Goal: Use online tool/utility: Utilize a website feature to perform a specific function

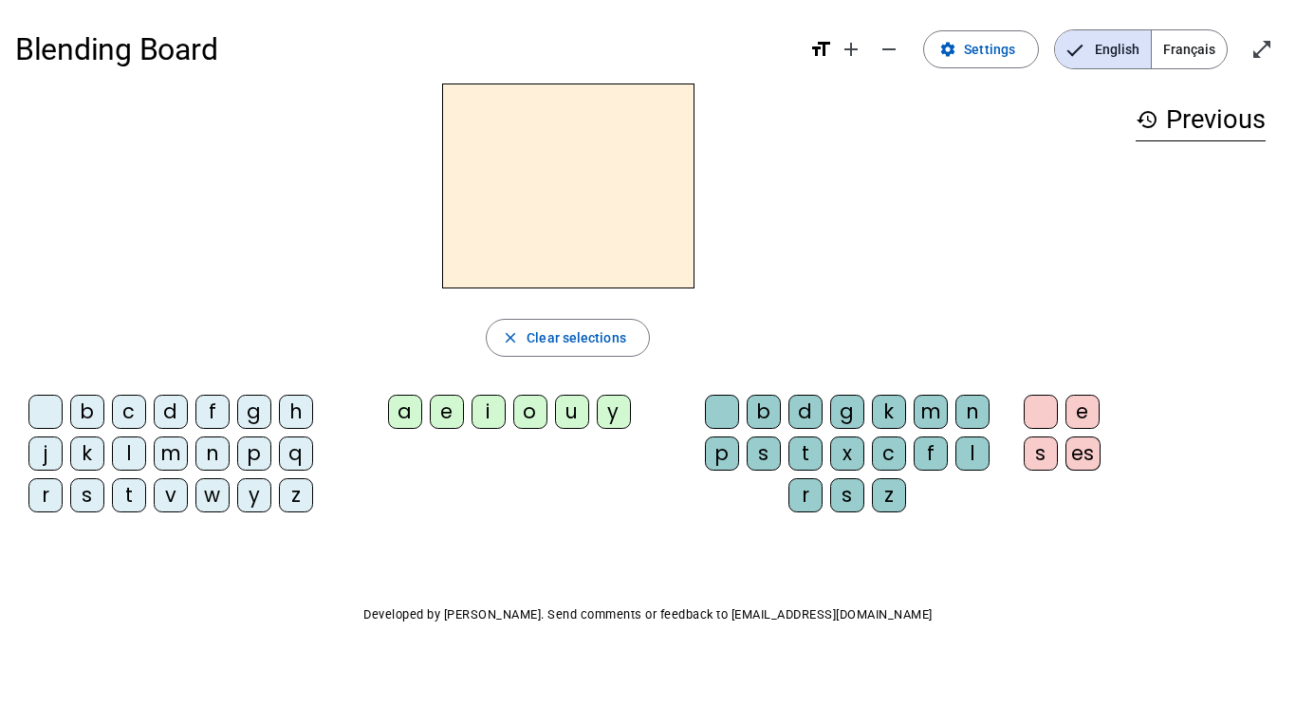
click at [211, 412] on div "f" at bounding box center [213, 412] width 34 height 34
click at [492, 419] on div "i" at bounding box center [489, 412] width 34 height 34
click at [984, 455] on div "l" at bounding box center [973, 454] width 34 height 34
click at [158, 456] on div "m" at bounding box center [171, 454] width 34 height 34
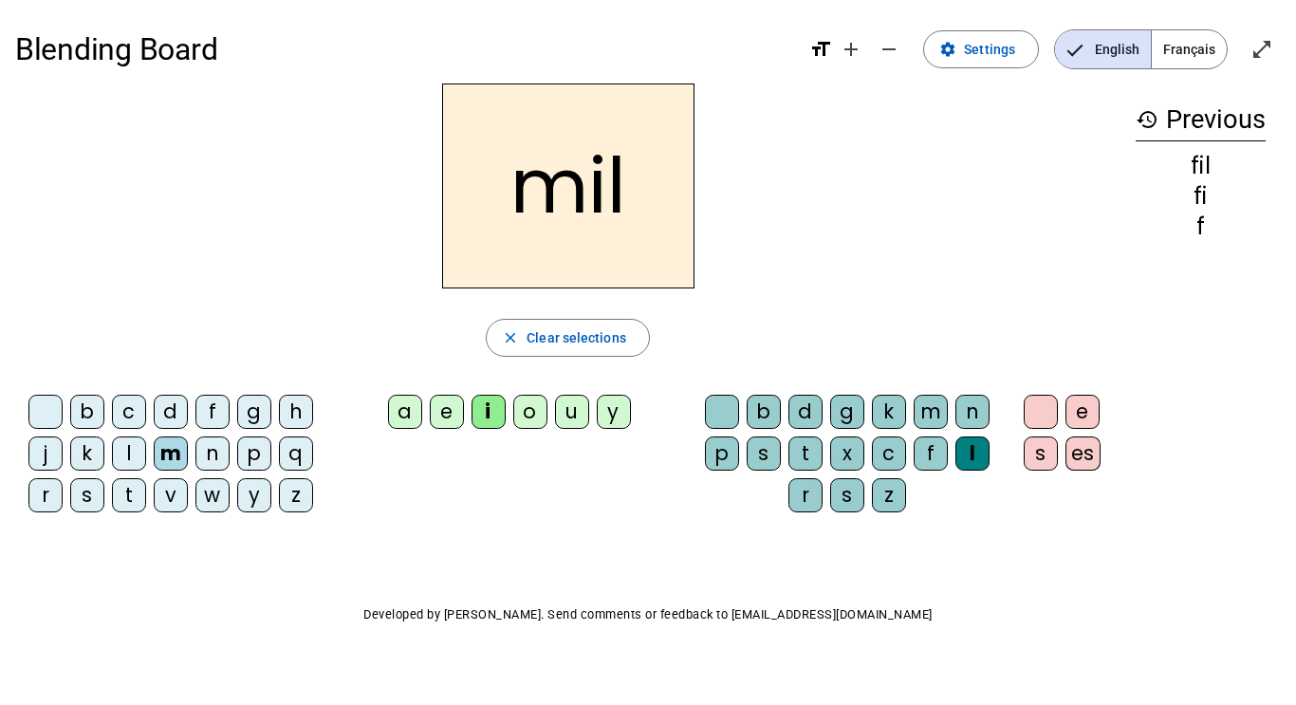
click at [410, 412] on div "a" at bounding box center [405, 412] width 34 height 34
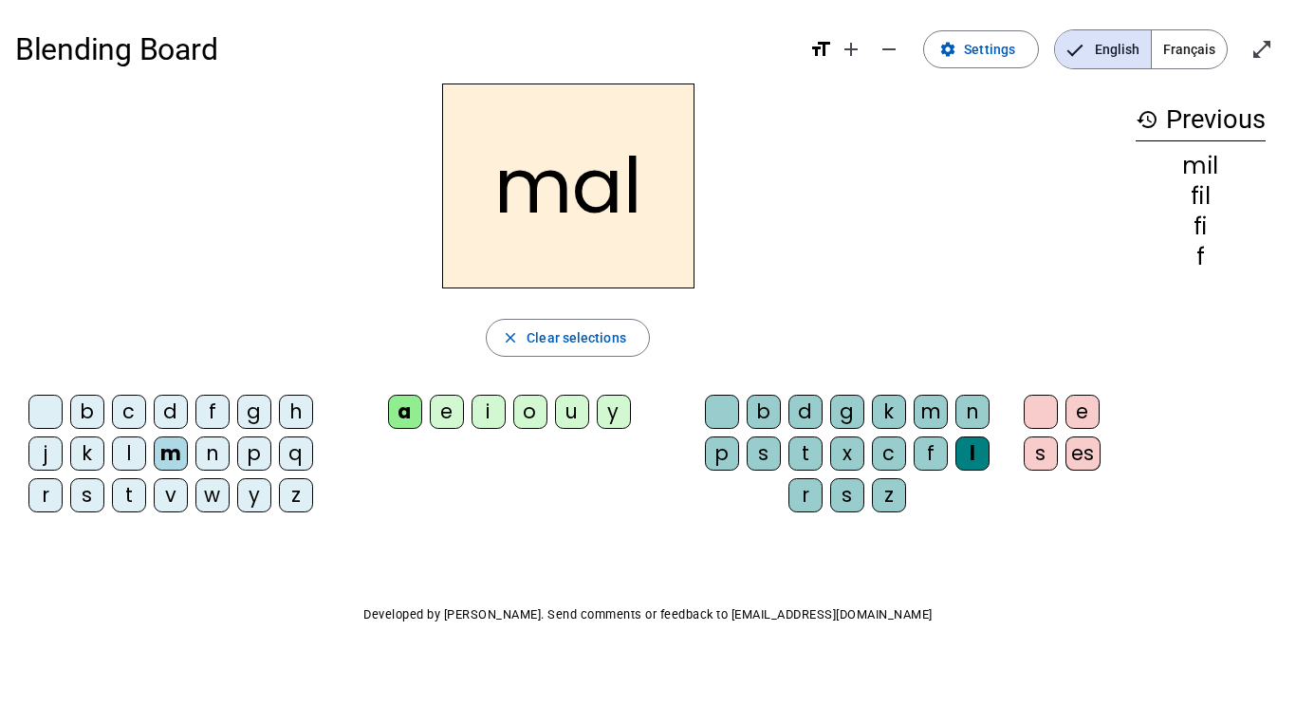
click at [1147, 124] on mat-icon "history" at bounding box center [1147, 119] width 23 height 23
click at [528, 333] on span "Clear selections" at bounding box center [577, 337] width 100 height 23
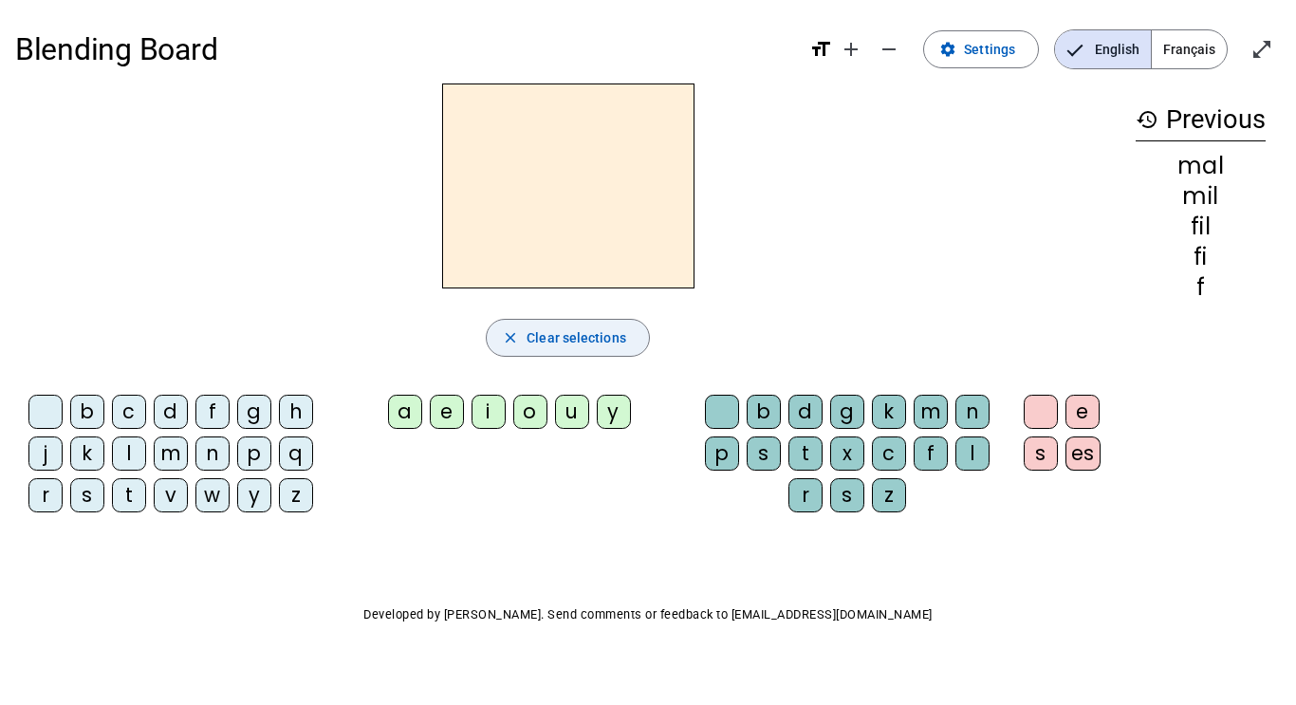
click at [528, 333] on span "Clear selections" at bounding box center [577, 337] width 100 height 23
click at [301, 456] on div "q" at bounding box center [296, 454] width 34 height 34
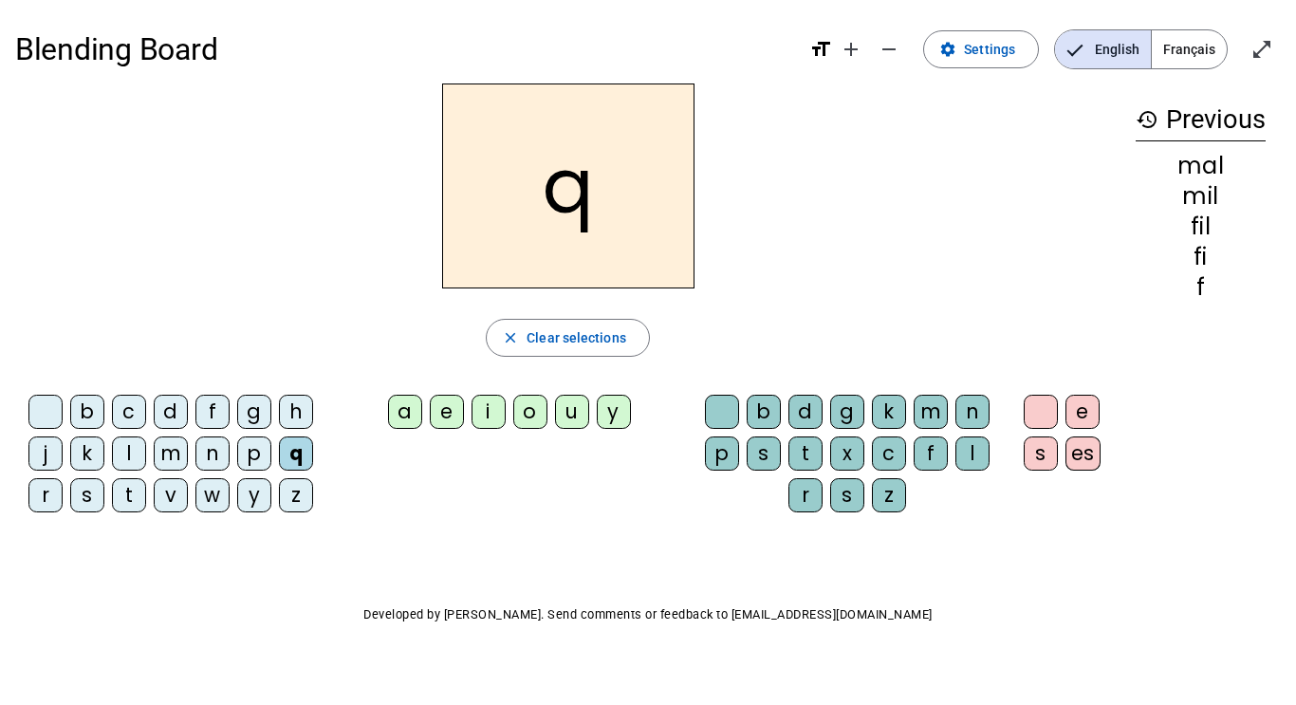
click at [569, 418] on div "u" at bounding box center [572, 412] width 34 height 34
click at [499, 413] on div "i" at bounding box center [489, 412] width 34 height 34
click at [571, 407] on div "u" at bounding box center [572, 412] width 34 height 34
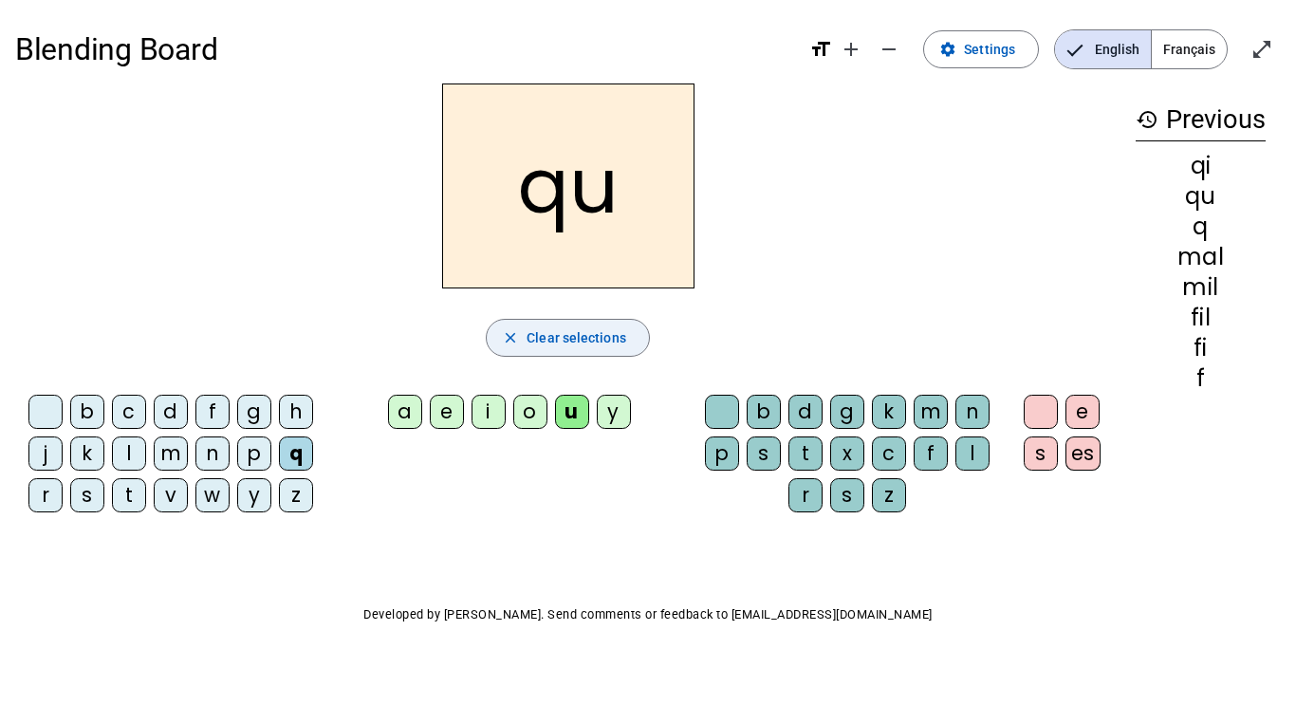
click at [596, 332] on span "Clear selections" at bounding box center [577, 337] width 100 height 23
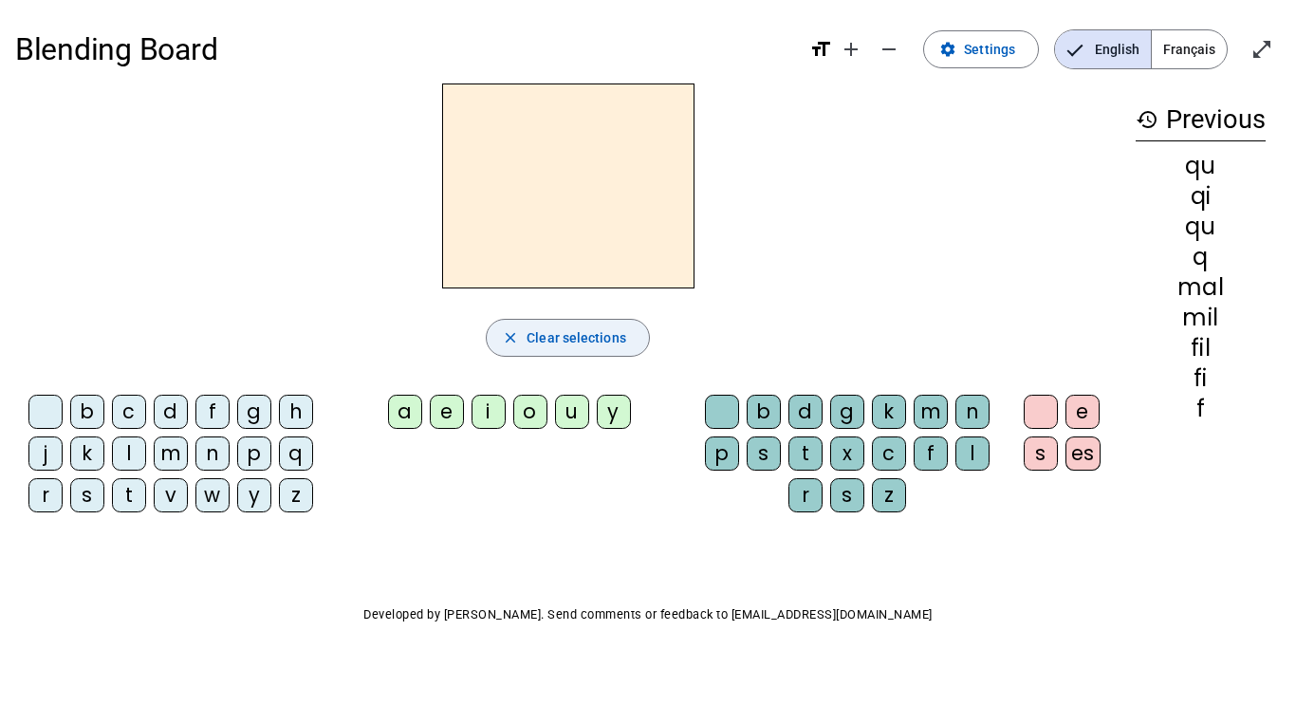
click at [596, 332] on span "Clear selections" at bounding box center [577, 337] width 100 height 23
click at [1034, 412] on div at bounding box center [1041, 412] width 34 height 34
click at [559, 319] on span "button" at bounding box center [568, 338] width 162 height 46
click at [1198, 52] on span "Français" at bounding box center [1189, 49] width 75 height 38
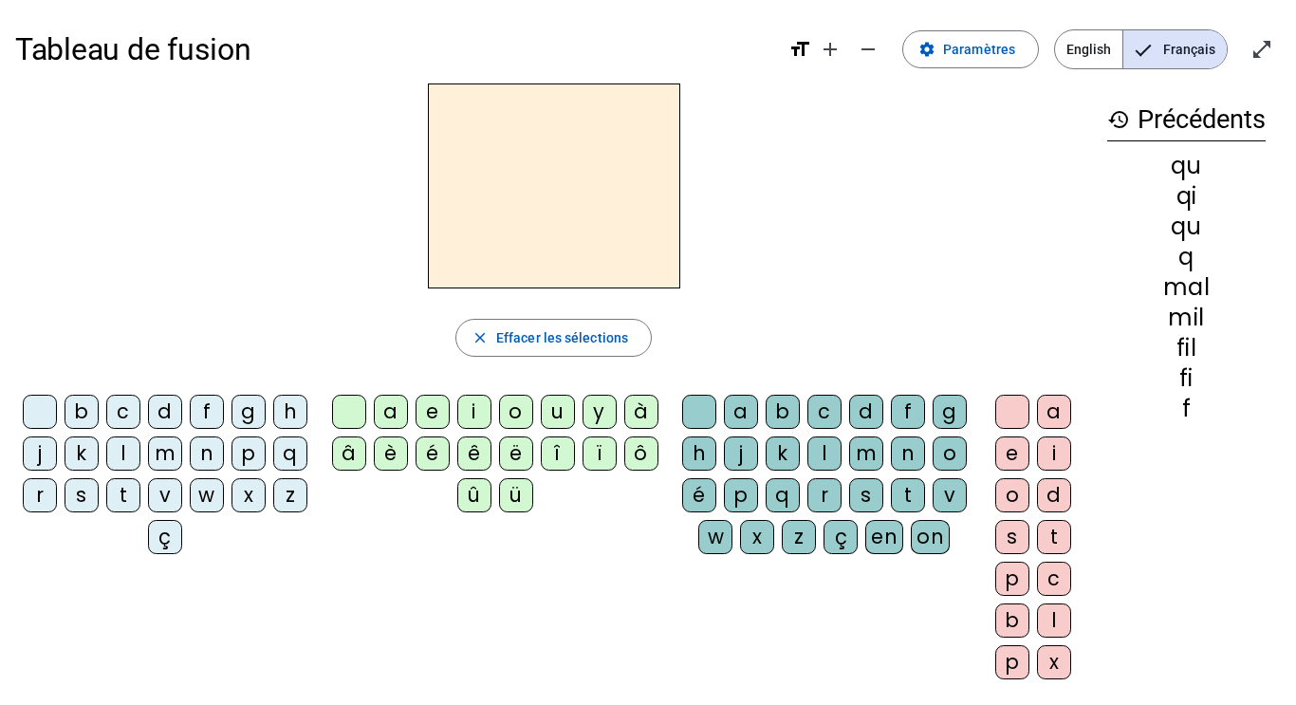
click at [273, 471] on div "q" at bounding box center [290, 454] width 34 height 34
click at [561, 411] on div "u" at bounding box center [558, 412] width 34 height 34
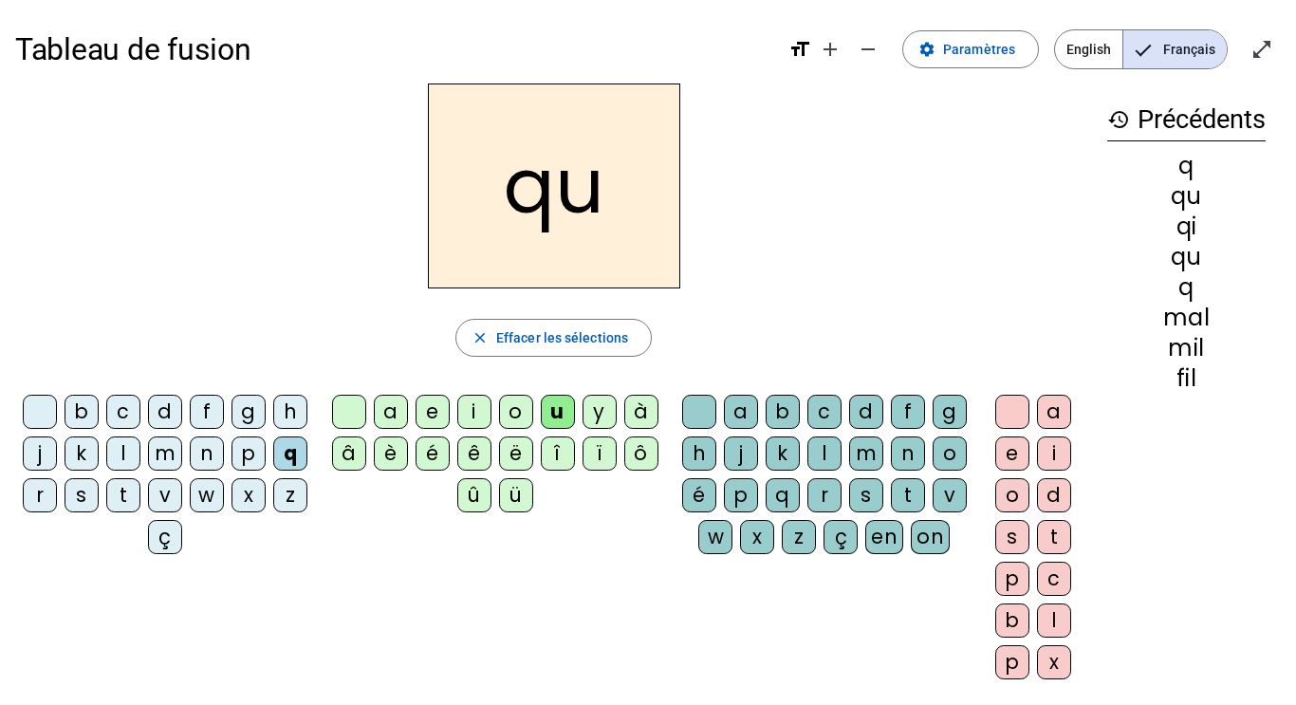
click at [1056, 444] on div "i" at bounding box center [1054, 454] width 34 height 34
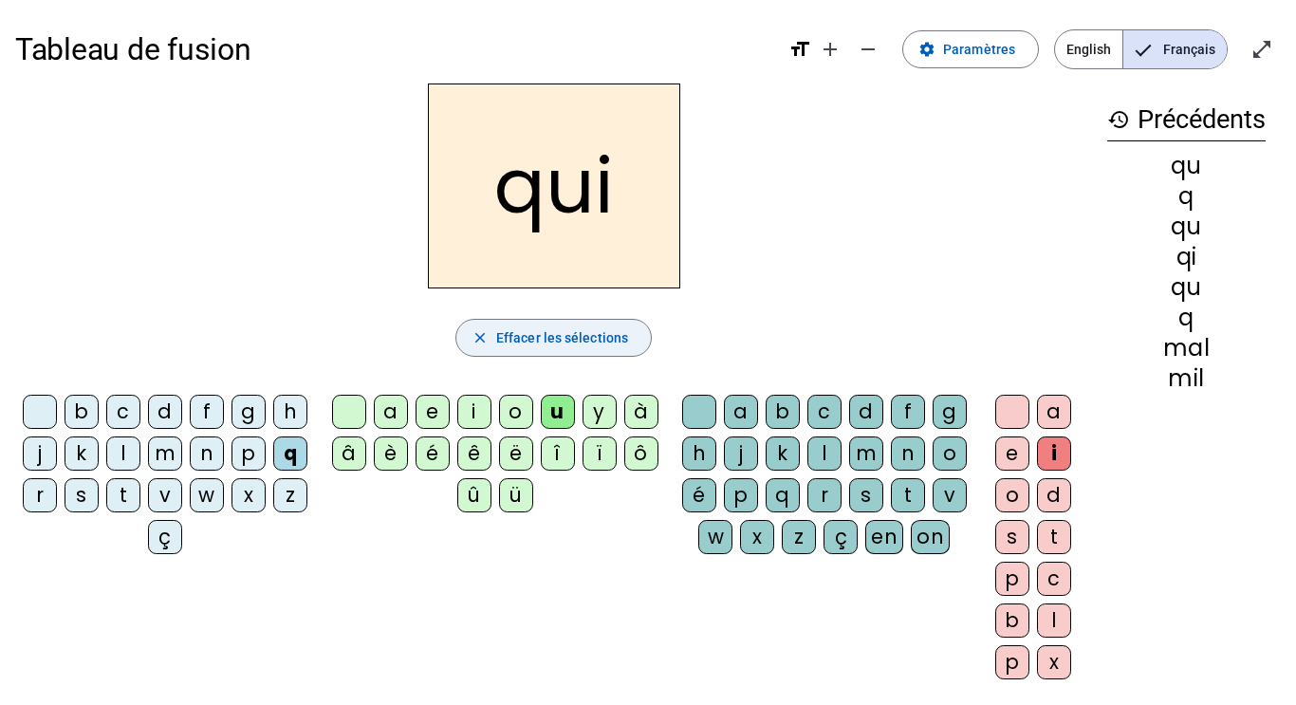
click at [541, 332] on span "Effacer les sélections" at bounding box center [562, 337] width 132 height 23
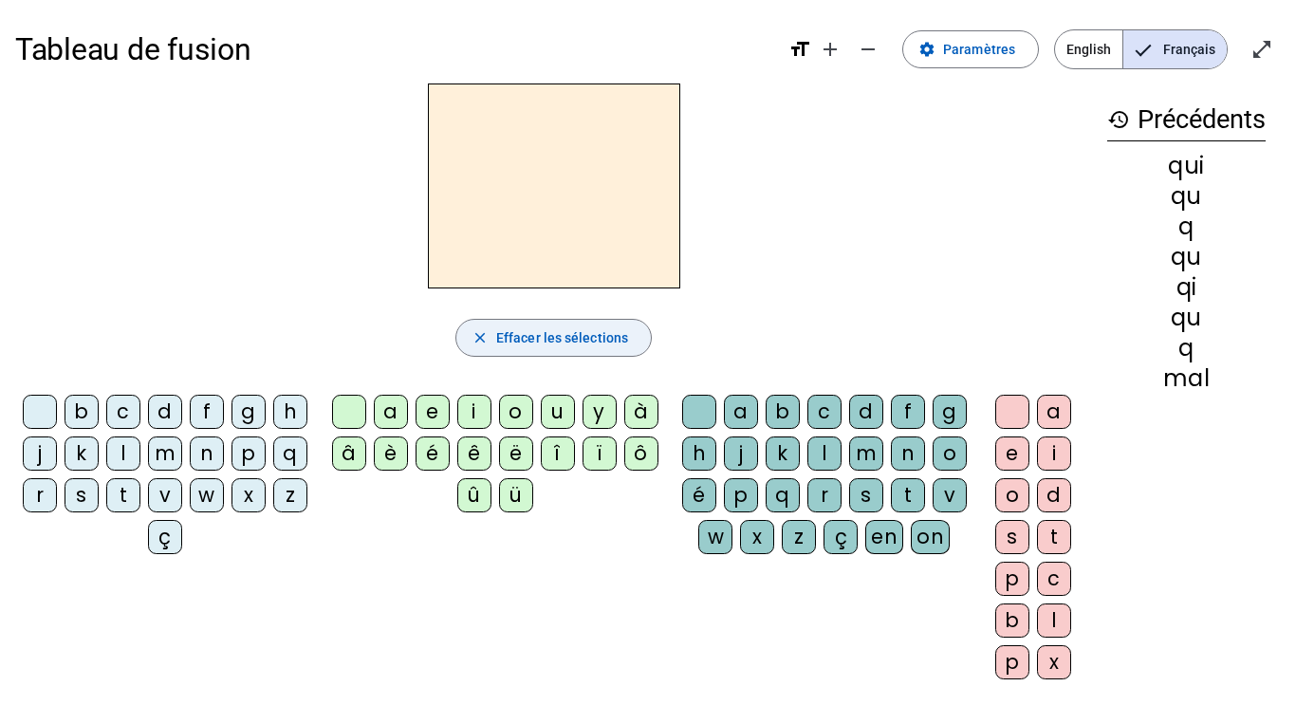
click at [541, 332] on span "Effacer les sélections" at bounding box center [562, 337] width 132 height 23
click at [1145, 113] on h3 "history Précédents" at bounding box center [1187, 120] width 158 height 43
click at [1097, 129] on div "history Précédents qui qu q qu qi qu q mal" at bounding box center [1186, 374] width 189 height 581
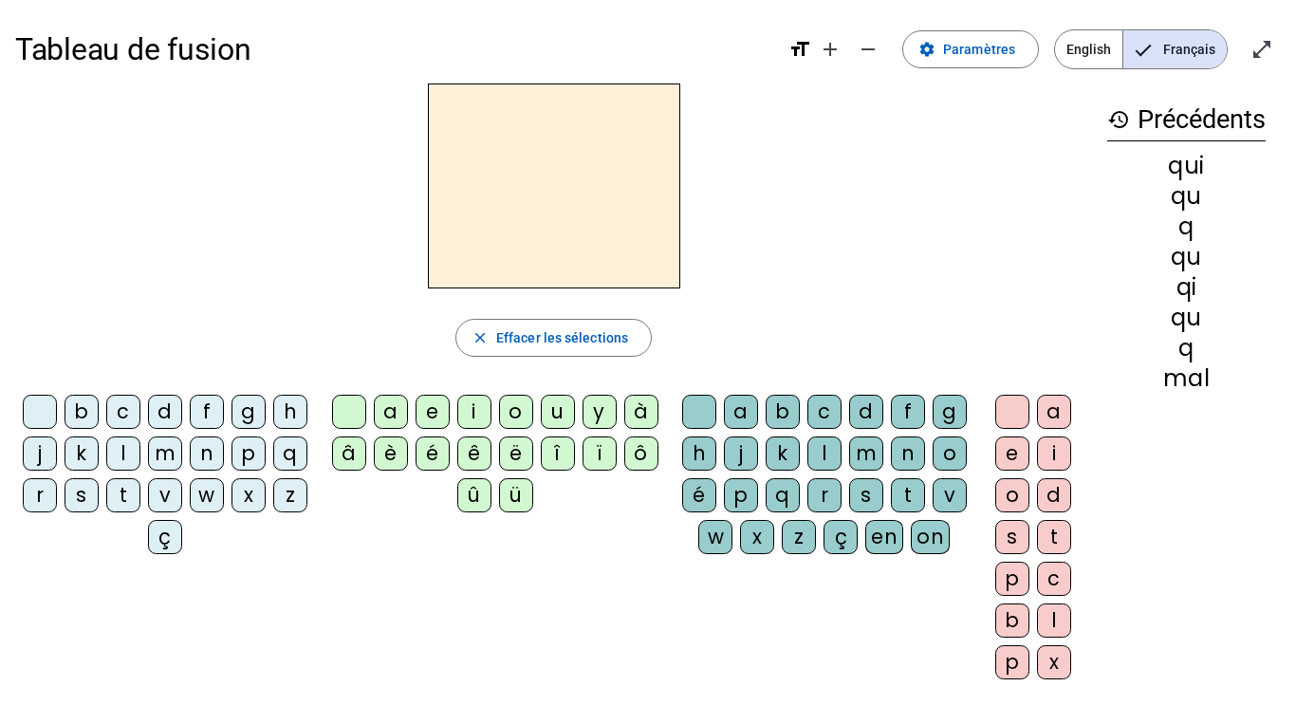
click at [273, 471] on div "q" at bounding box center [290, 454] width 34 height 34
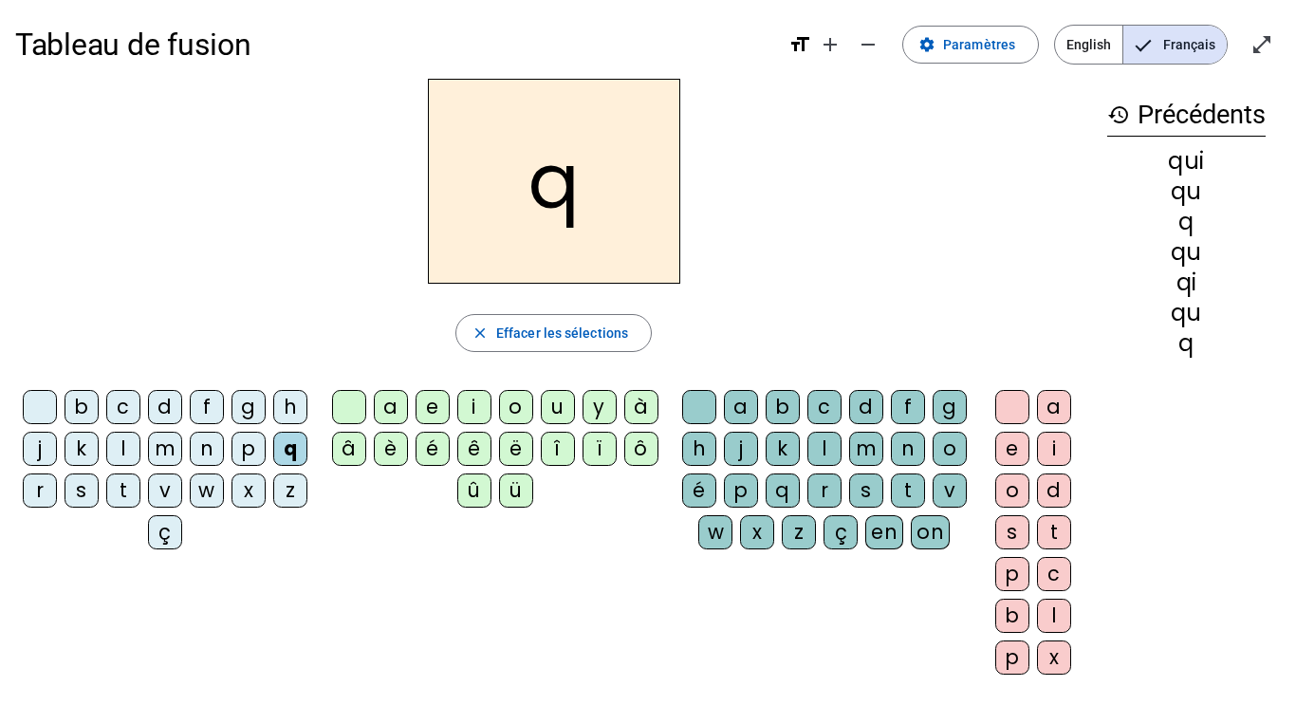
click at [555, 438] on div "î" at bounding box center [558, 449] width 34 height 34
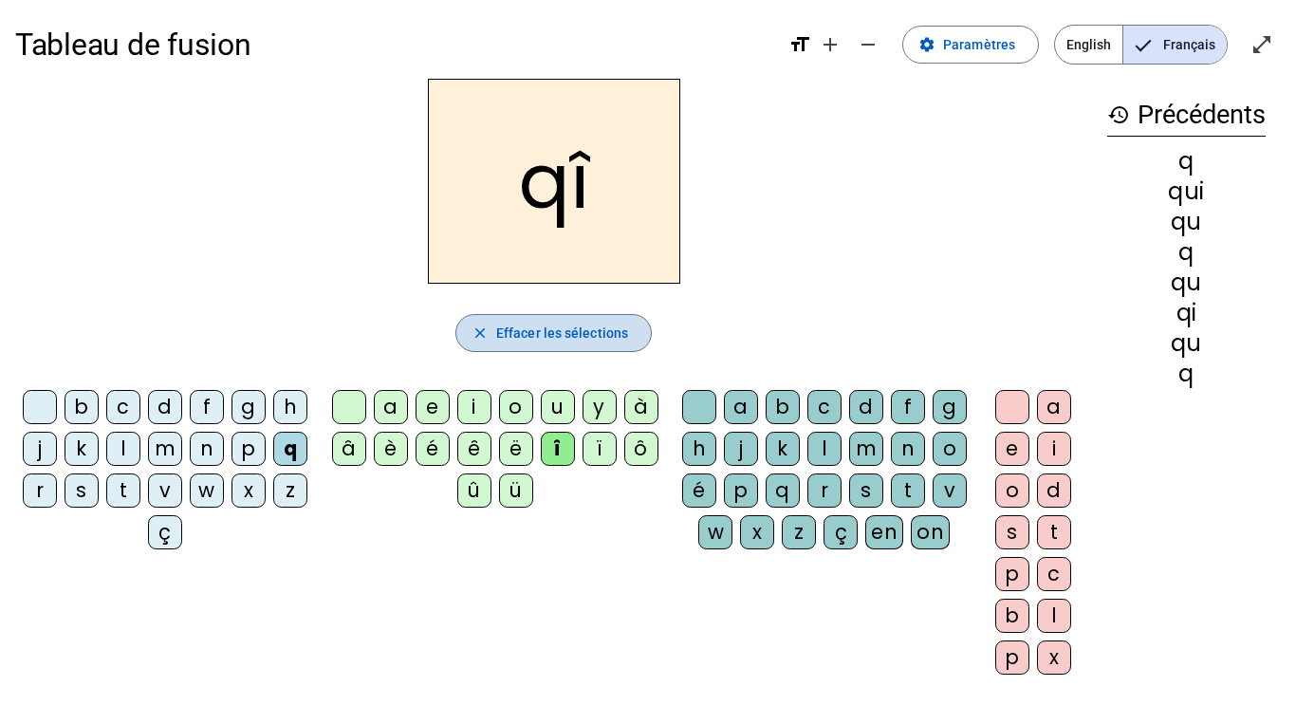
click at [494, 342] on span "button" at bounding box center [553, 333] width 195 height 46
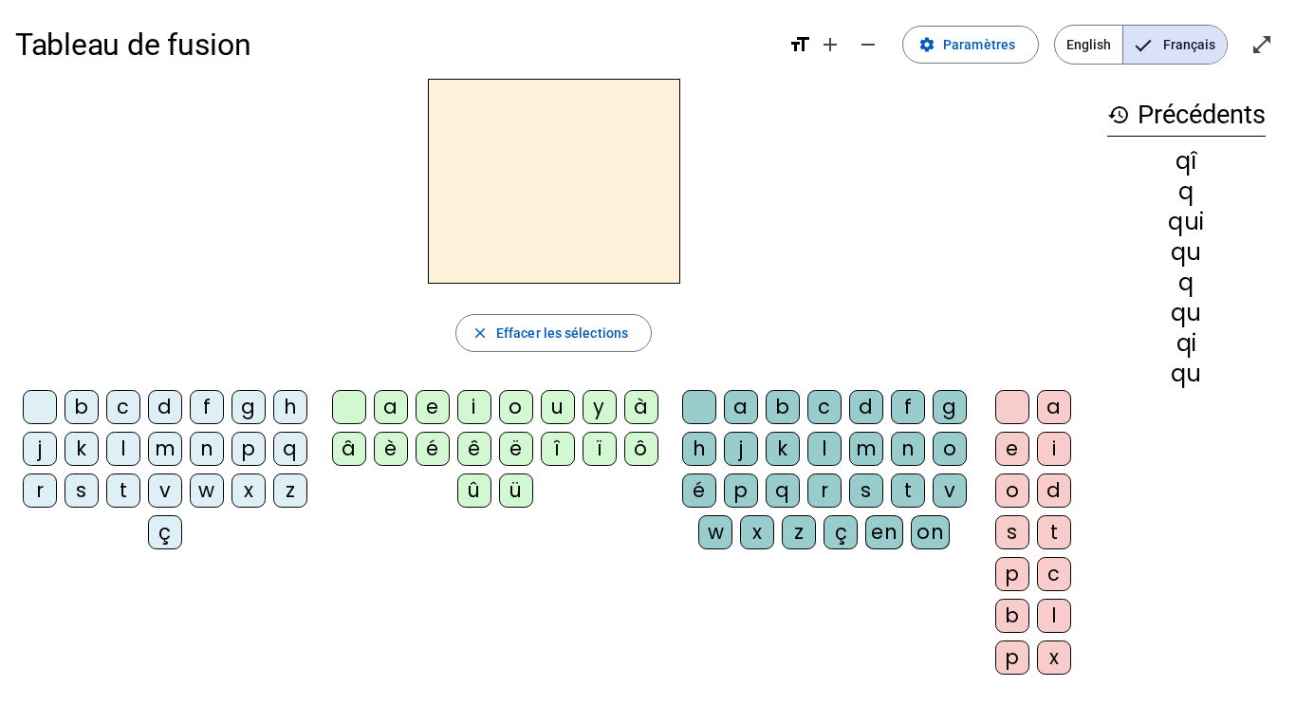
click at [273, 466] on div "q" at bounding box center [290, 449] width 34 height 34
click at [554, 400] on div "u" at bounding box center [558, 406] width 34 height 34
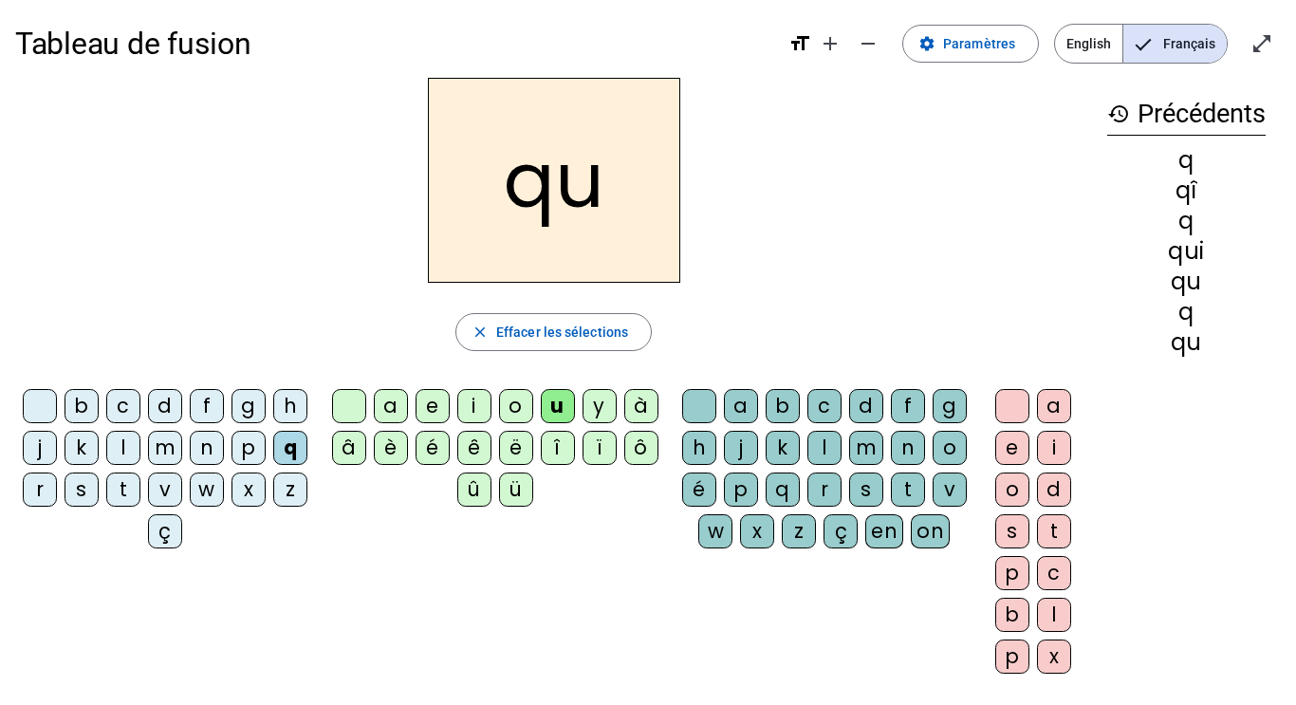
click at [1055, 456] on div "i" at bounding box center [1054, 448] width 34 height 34
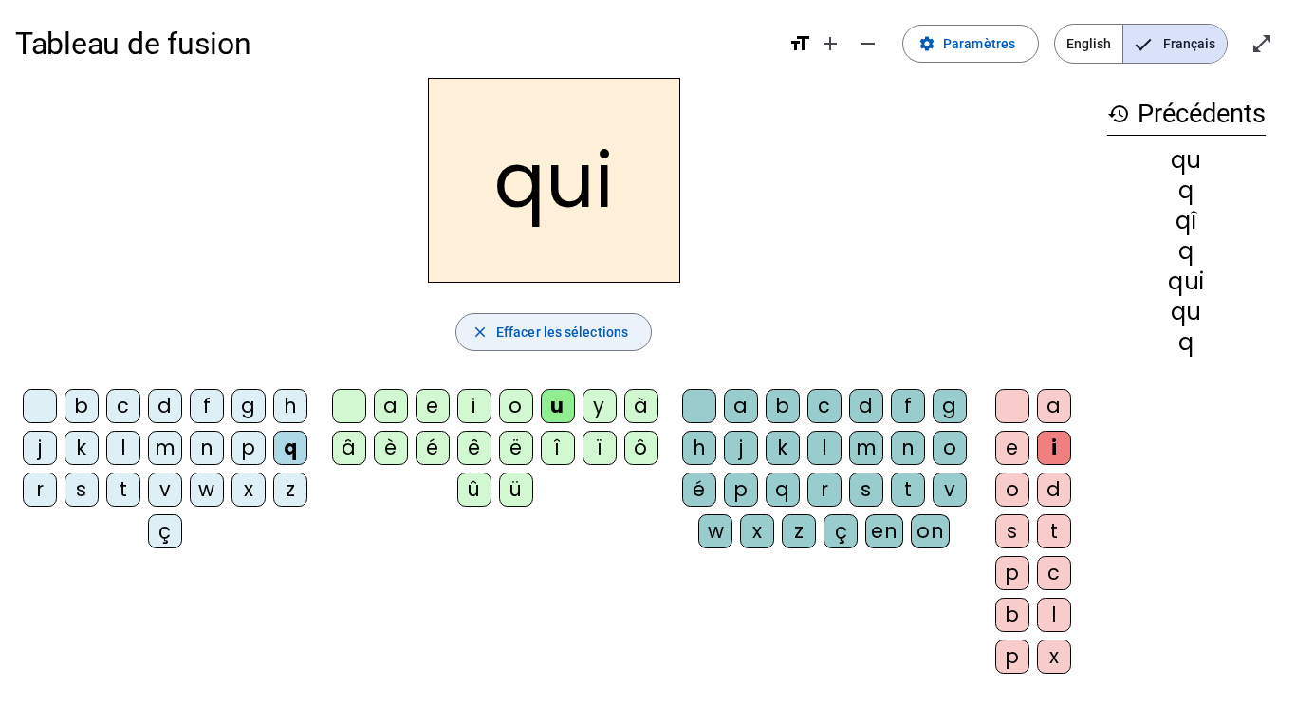
click at [568, 326] on span "Effacer les sélections" at bounding box center [562, 332] width 132 height 23
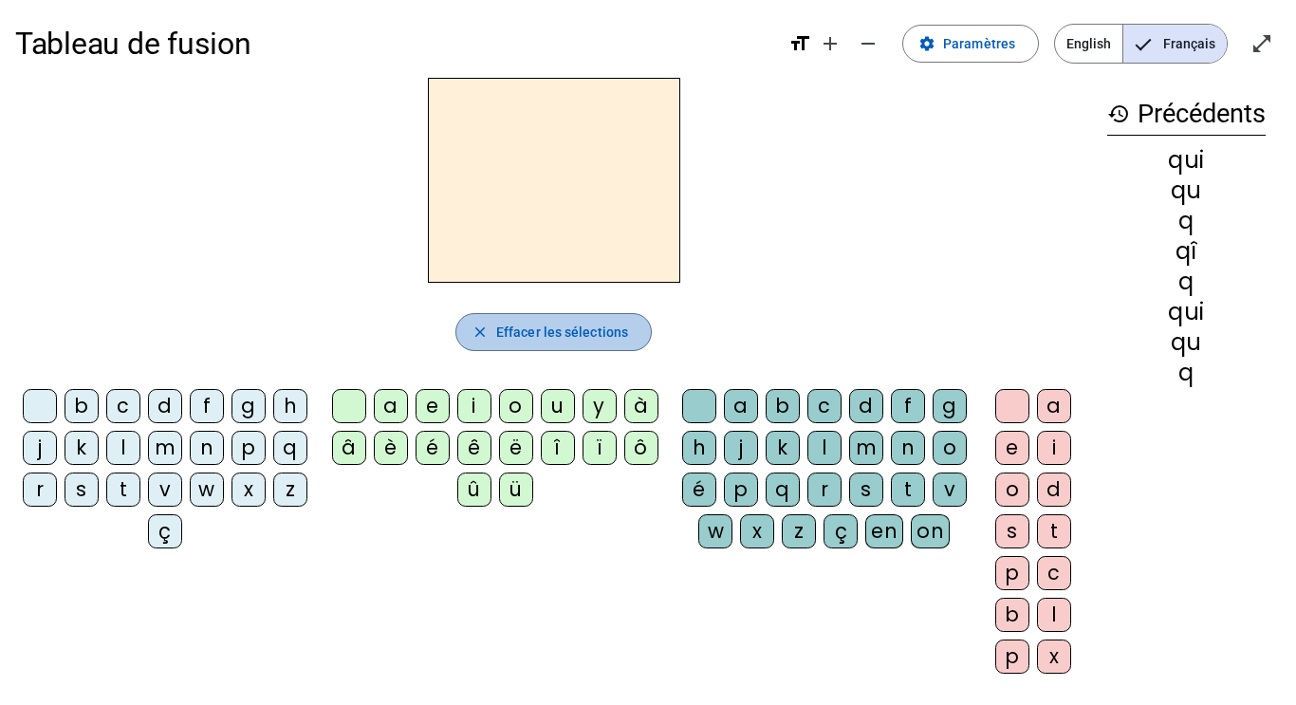
click at [568, 325] on span "Effacer les sélections" at bounding box center [562, 332] width 132 height 23
drag, startPoint x: 1182, startPoint y: 161, endPoint x: 1206, endPoint y: 420, distance: 260.3
click at [1206, 420] on div "history Précédents qui qu q qî q qui qu q" at bounding box center [1186, 368] width 189 height 581
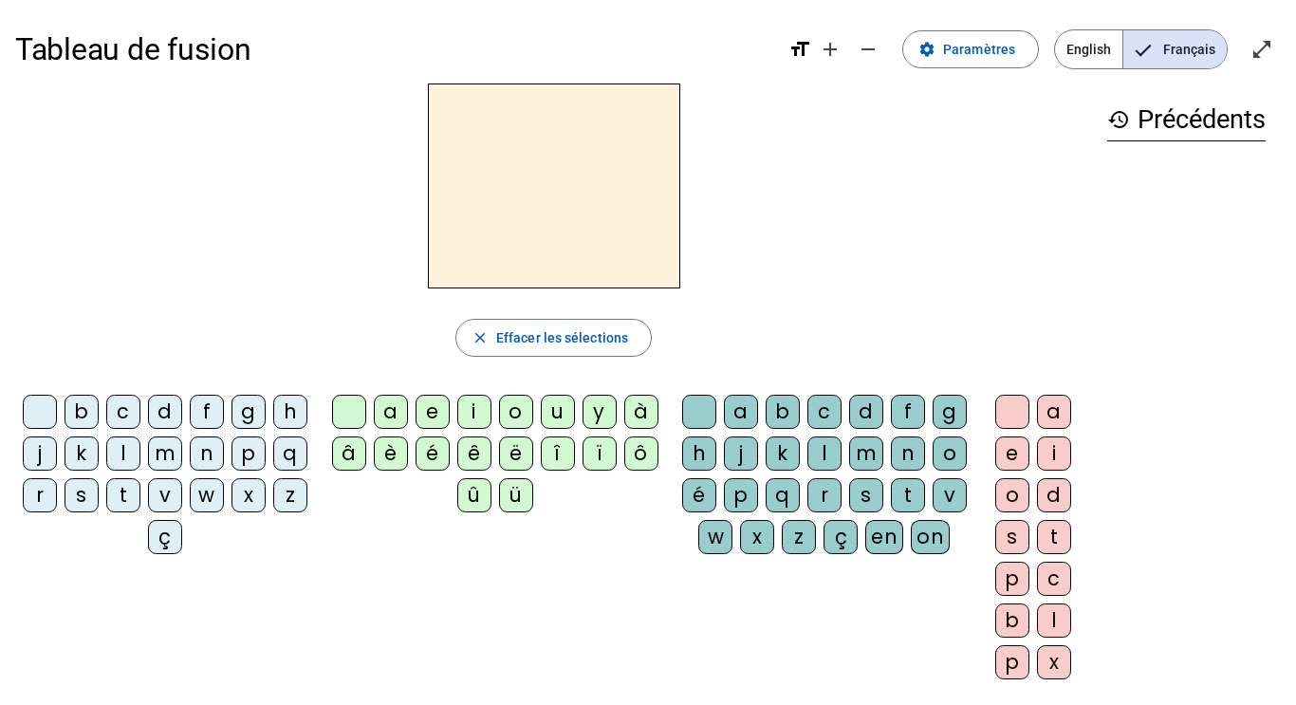
scroll to position [6, 0]
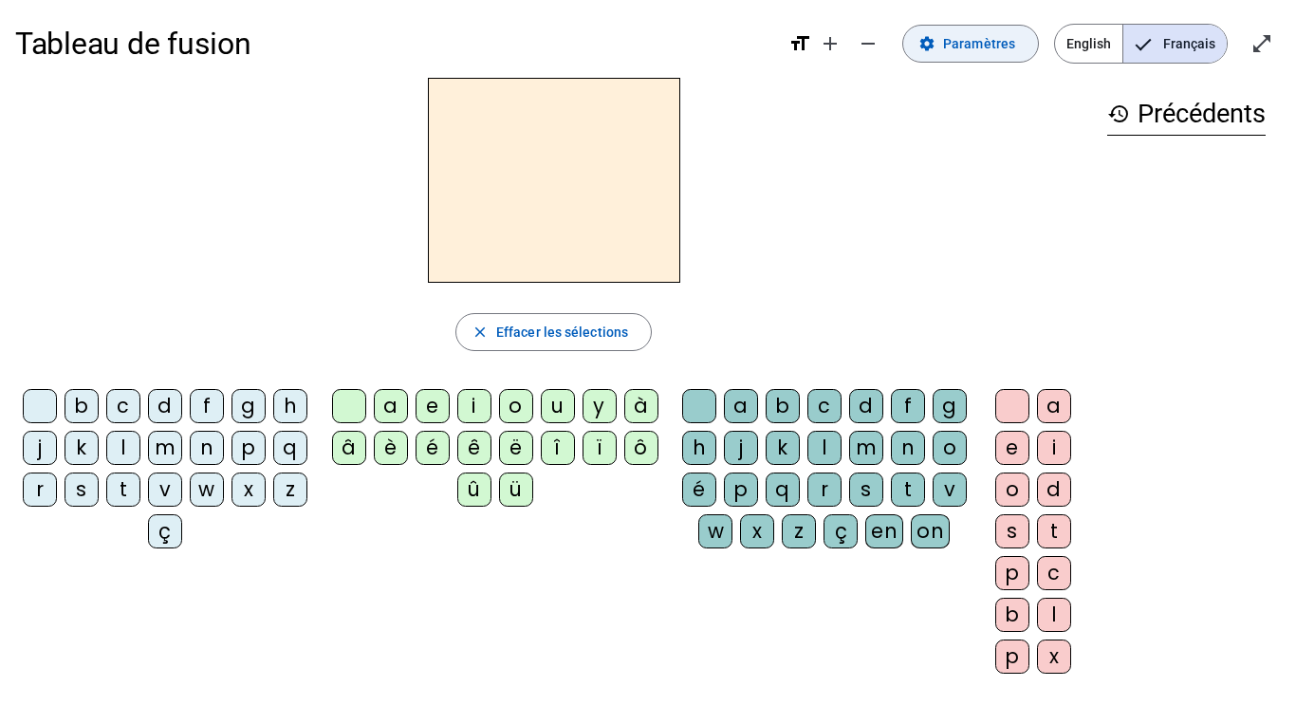
click at [948, 45] on span "Paramètres" at bounding box center [979, 43] width 72 height 23
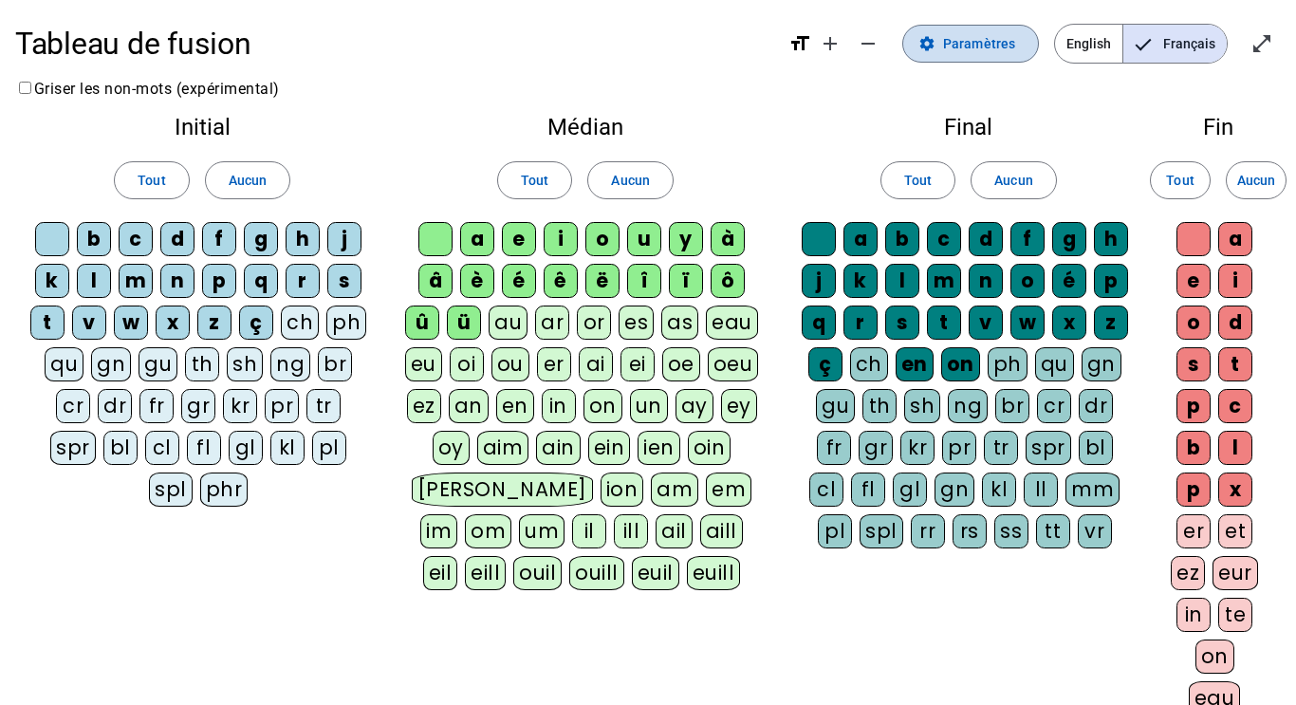
click at [965, 47] on span "Paramètres" at bounding box center [979, 43] width 72 height 23
click at [949, 47] on span "Paramètres" at bounding box center [979, 43] width 72 height 23
